Goal: Complete application form

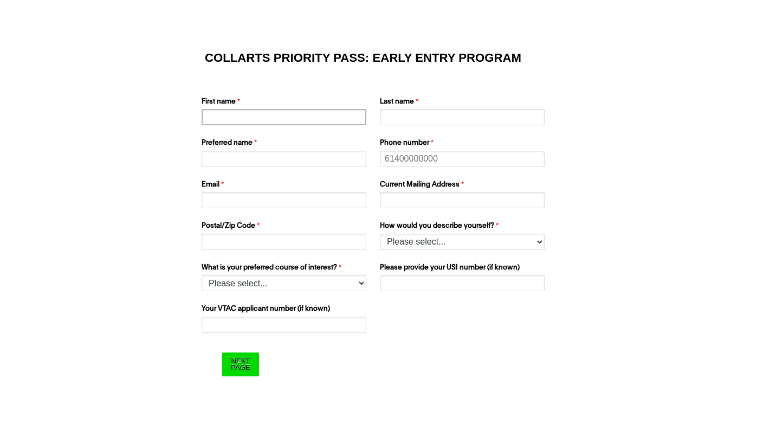
click at [250, 119] on input "First name" at bounding box center [284, 117] width 165 height 16
type input "[PERSON_NAME]"
type input "0439223120"
type input "[PERSON_NAME][EMAIL_ADDRESS][DOMAIN_NAME]"
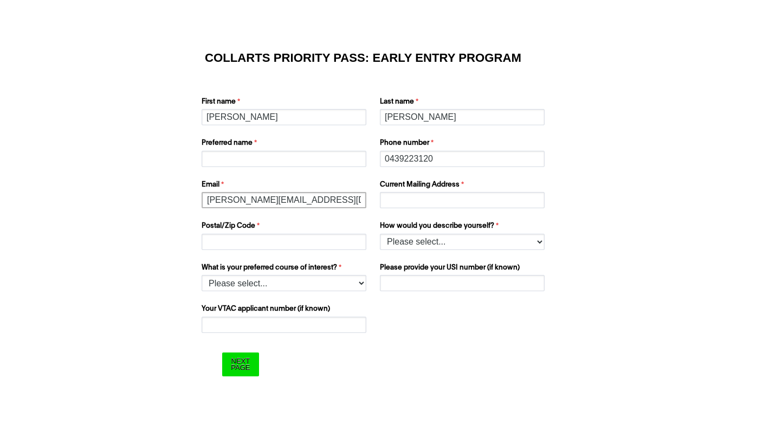
type input "[STREET_ADDRESS]"
type input "3741"
click at [280, 157] on input "Preferred name" at bounding box center [284, 159] width 165 height 16
type input "k"
type input "[PERSON_NAME]"
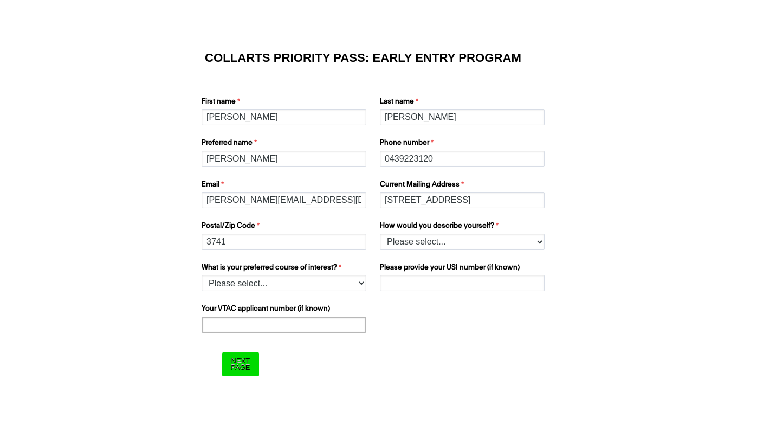
click at [307, 327] on input "Your VTAC applicant number (if known)" at bounding box center [284, 325] width 165 height 16
click at [460, 244] on select "Please select... I’m currently in Year 12 I've completed Year 12 and took a gap…" at bounding box center [462, 242] width 165 height 16
click at [380, 234] on select "Please select... I’m currently in Year 12 I've completed Year 12 and took a gap…" at bounding box center [462, 242] width 165 height 16
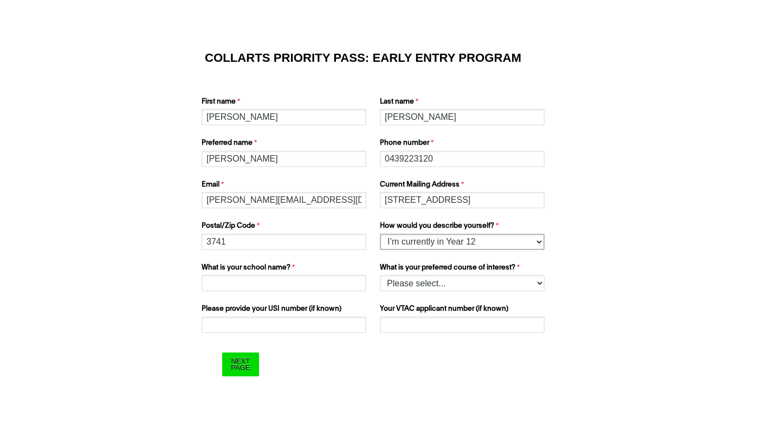
click at [448, 240] on select "Please select... I’m currently in Year 12 I've completed Year 12 and took a gap…" at bounding box center [462, 242] width 165 height 16
select select "tfa_978"
click at [380, 234] on select "Please select... I’m currently in Year 12 I've completed Year 12 and took a gap…" at bounding box center [462, 242] width 165 height 16
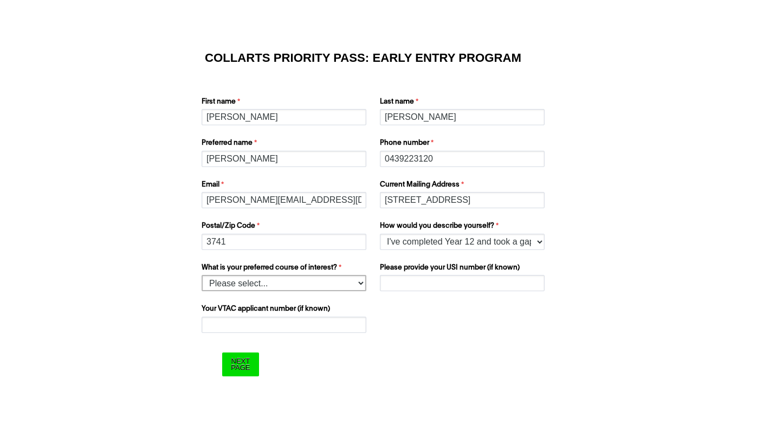
click at [314, 286] on select "Please select... 2D Animation Acting Audio Engineering Comedy Digital & Social …" at bounding box center [284, 283] width 165 height 16
select select "tfa_1207"
click at [202, 275] on select "Please select... 2D Animation Acting Audio Engineering Comedy Digital & Social …" at bounding box center [284, 283] width 165 height 16
click at [278, 320] on input "Your VTAC applicant number (if known)" at bounding box center [284, 325] width 165 height 16
paste input "60072220G"
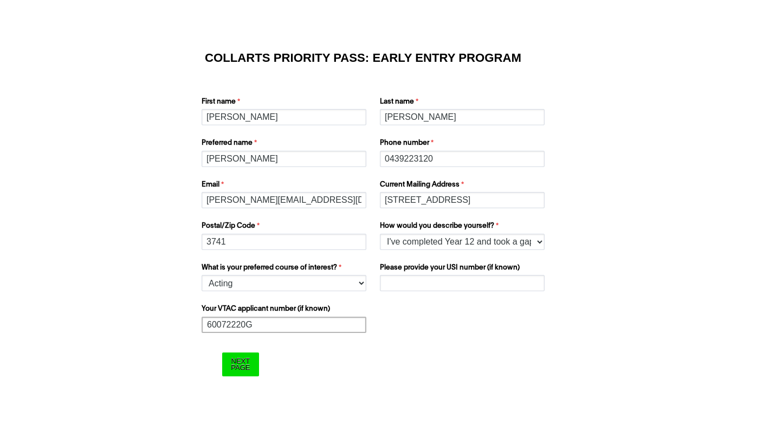
type input "60072220G"
click at [393, 282] on input "Please provide your USI number (if known)" at bounding box center [462, 283] width 165 height 16
paste input "34HPN9K4S5"
type input "34HPN9K4S5"
click at [248, 361] on input "Next Page" at bounding box center [240, 363] width 36 height 23
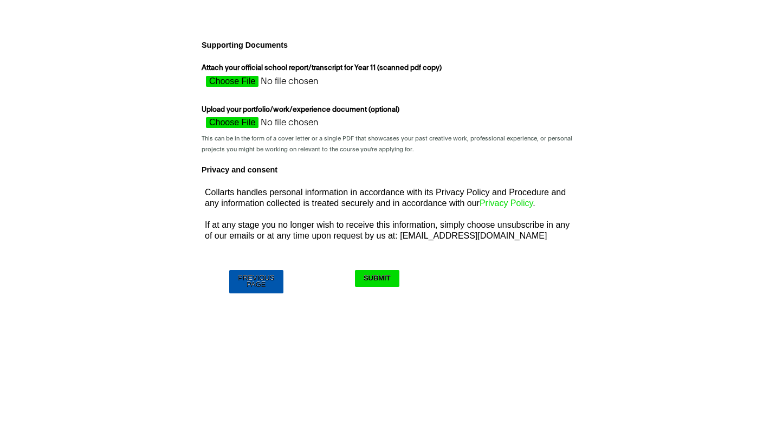
click at [257, 287] on input "Previous Page" at bounding box center [256, 281] width 54 height 23
